Goal: Task Accomplishment & Management: Use online tool/utility

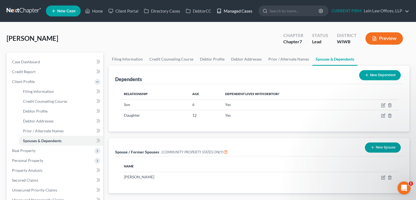
click at [205, 10] on link "Managed Cases" at bounding box center [234, 11] width 41 height 10
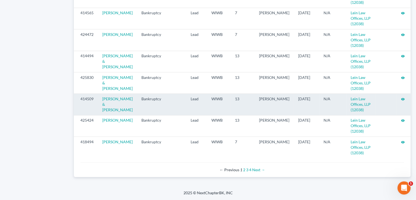
scroll to position [603, 0]
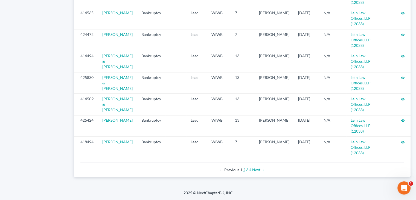
click at [244, 170] on link "2" at bounding box center [244, 169] width 2 height 5
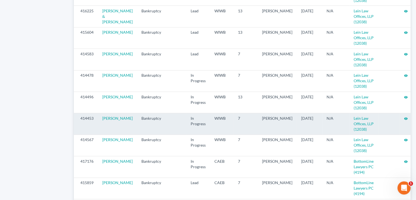
scroll to position [492, 0]
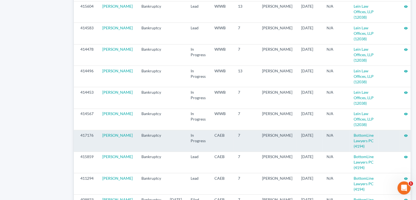
click at [404, 137] on icon "visibility" at bounding box center [406, 135] width 4 height 4
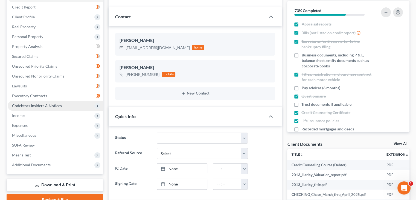
scroll to position [82, 0]
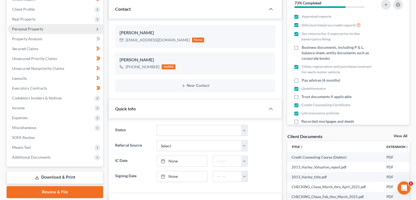
click at [39, 28] on span "Personal Property" at bounding box center [27, 29] width 31 height 5
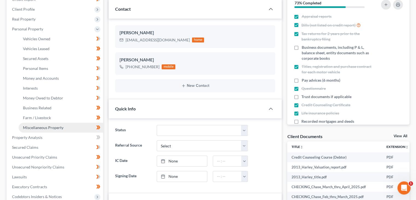
click at [38, 128] on span "Miscellaneous Property" at bounding box center [43, 127] width 40 height 5
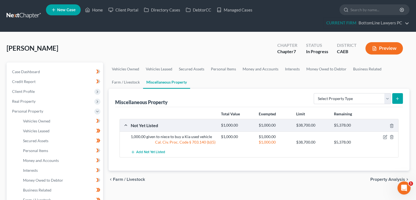
click at [384, 51] on button "Preview" at bounding box center [383, 48] width 37 height 12
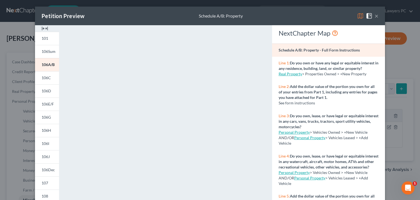
click at [375, 17] on button "×" at bounding box center [377, 16] width 4 height 7
